Goal: Check status

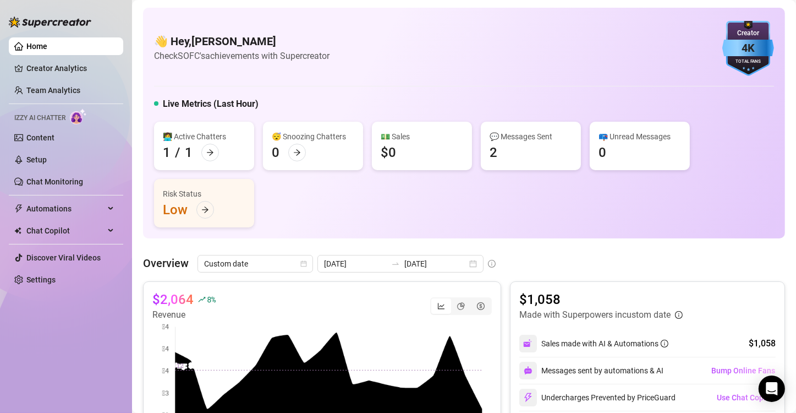
scroll to position [168, 0]
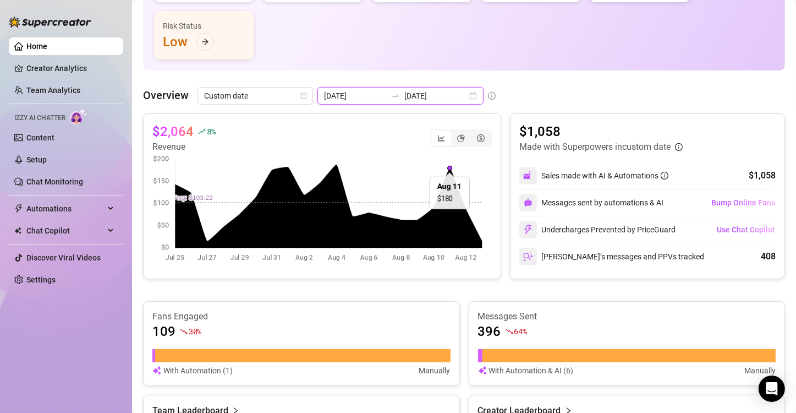
click at [365, 97] on input "[DATE]" at bounding box center [355, 96] width 63 height 12
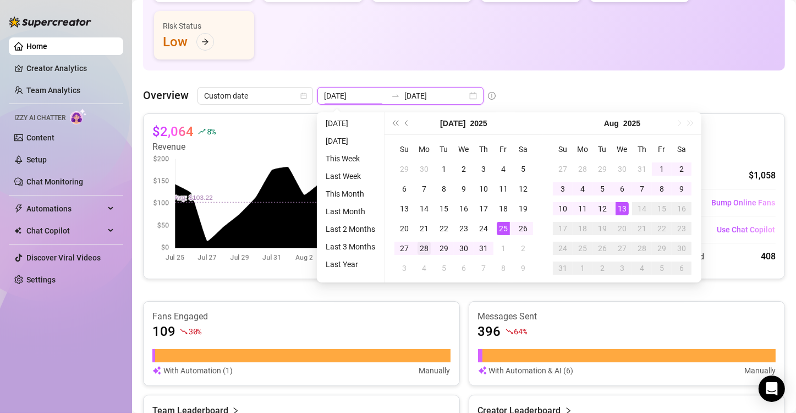
type input "[DATE]"
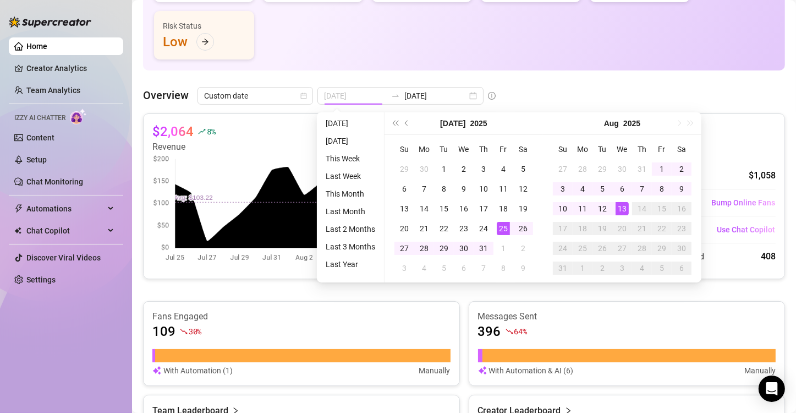
click at [503, 227] on div "25" at bounding box center [503, 228] width 13 height 13
type input "[DATE]"
click at [624, 208] on div "13" at bounding box center [622, 208] width 13 height 13
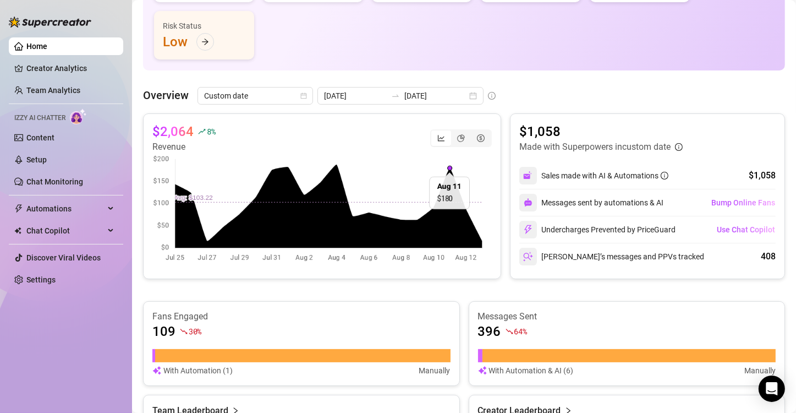
click at [550, 84] on div "👋 Hey, [PERSON_NAME] Check SOFC's achievements with Supercreator 4K Creator Tot…" at bounding box center [464, 231] width 642 height 783
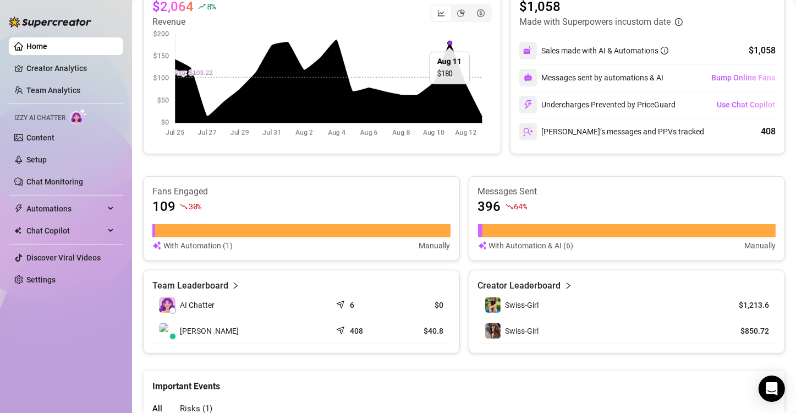
scroll to position [0, 0]
